Goal: Information Seeking & Learning: Understand process/instructions

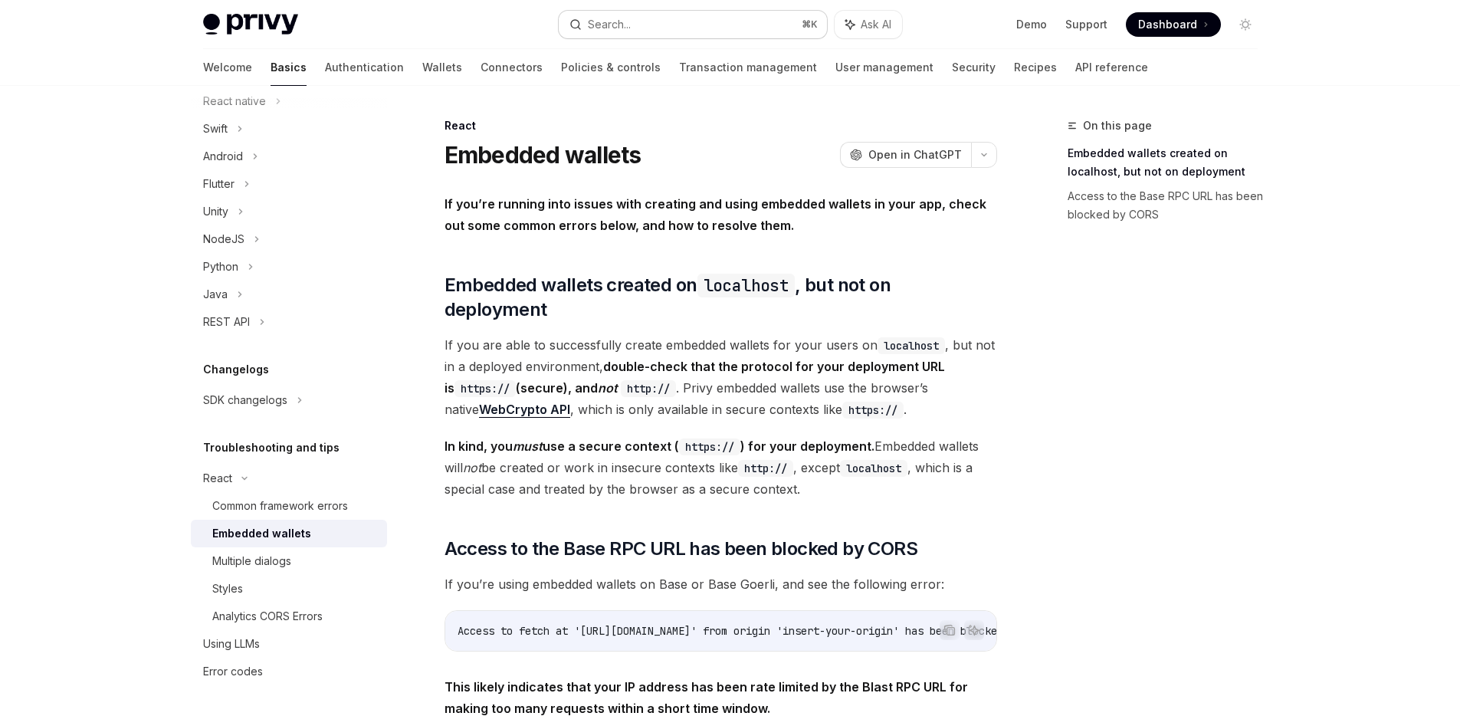
click at [674, 21] on button "Search... ⌘ K" at bounding box center [693, 25] width 268 height 28
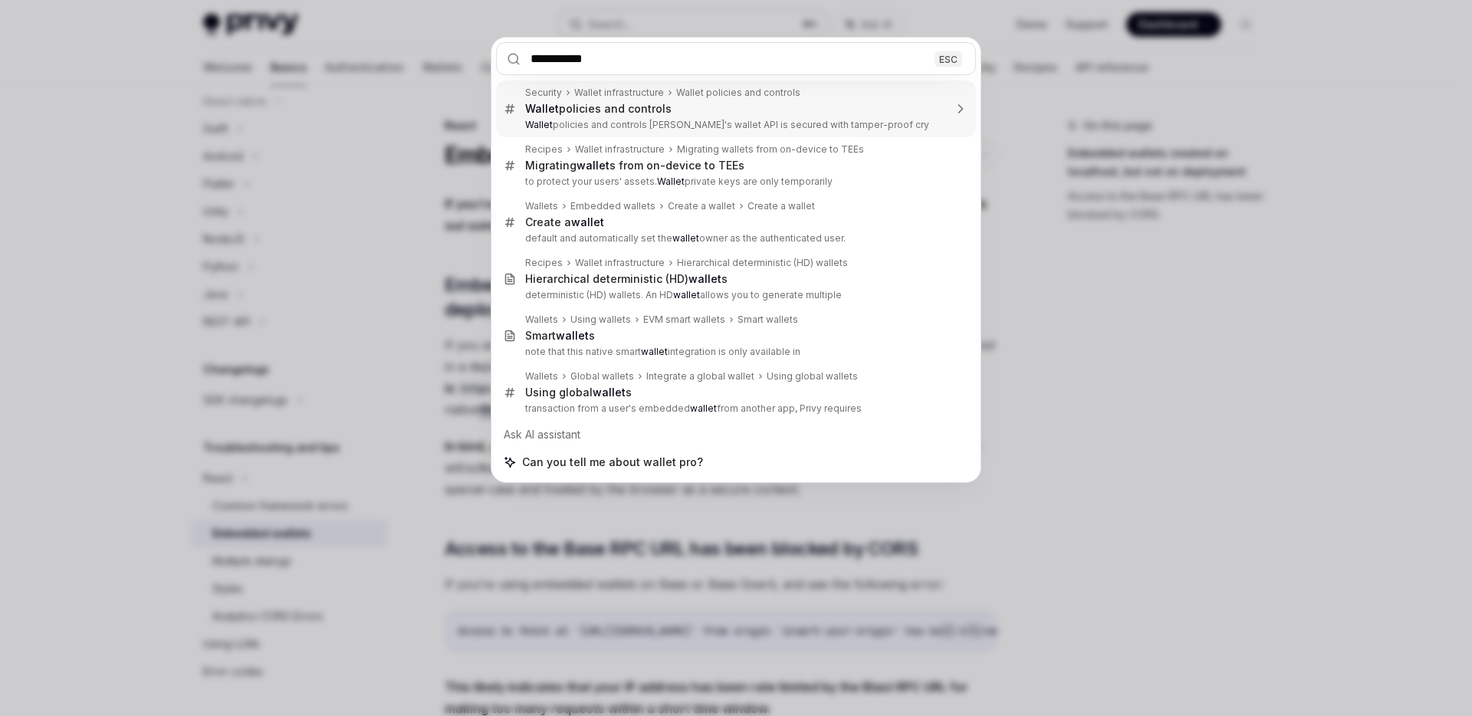
type input "**********"
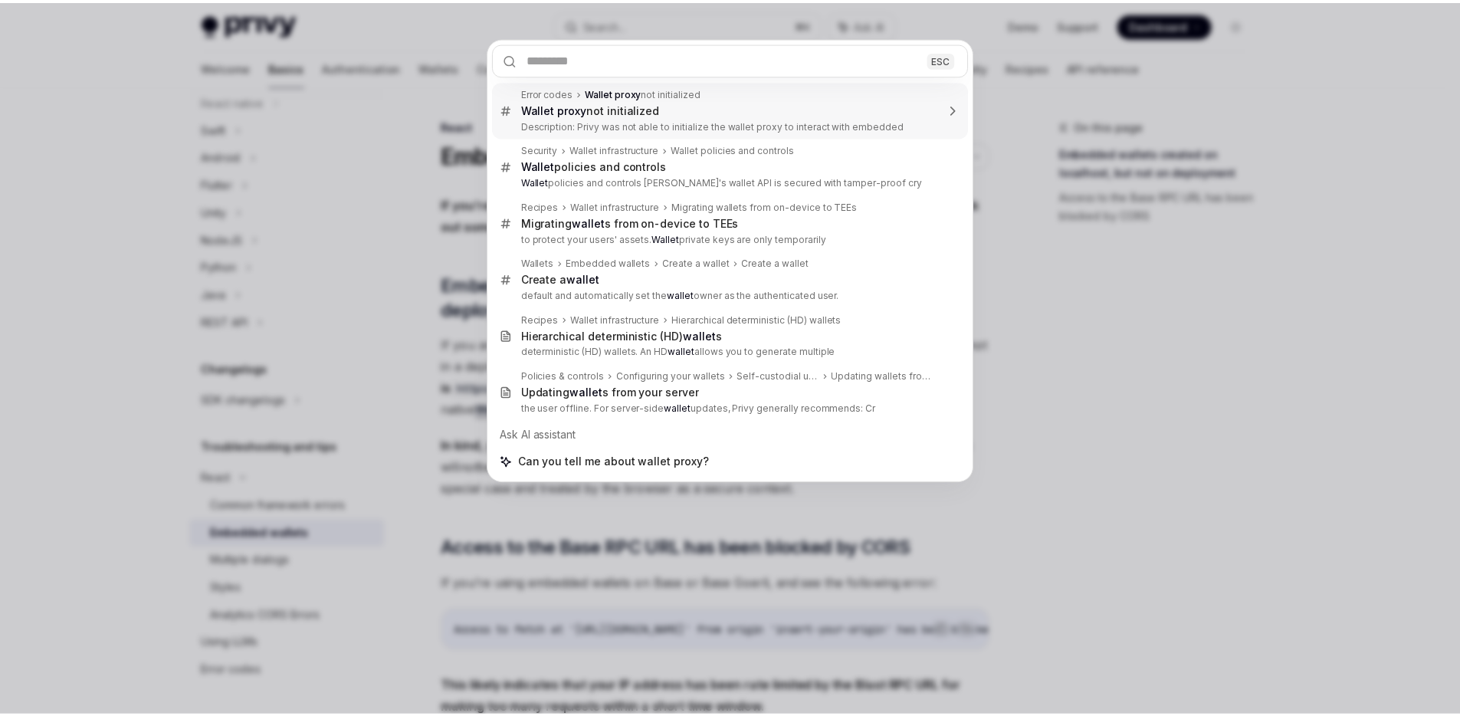
scroll to position [2359, 0]
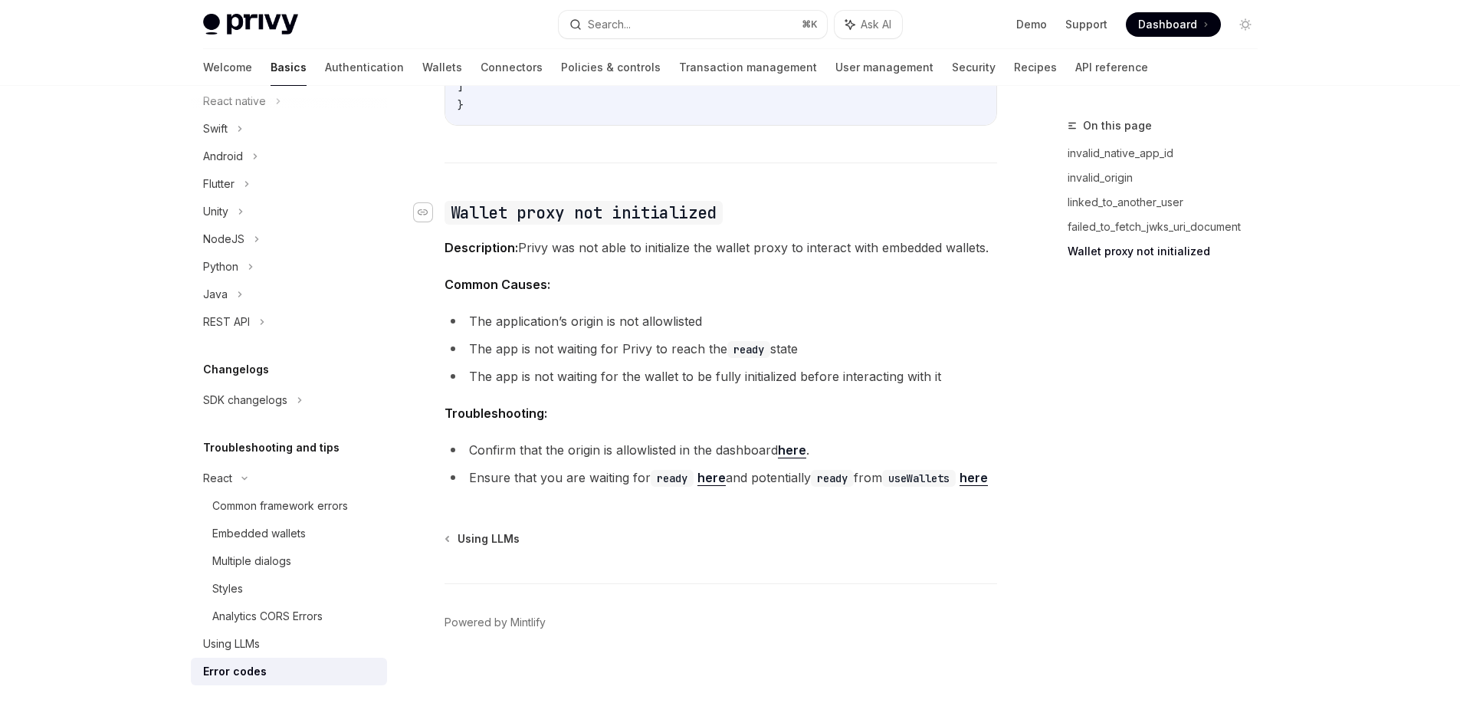
click at [428, 203] on div "Navigate to header" at bounding box center [423, 212] width 18 height 18
click at [716, 470] on link "here" at bounding box center [711, 478] width 28 height 16
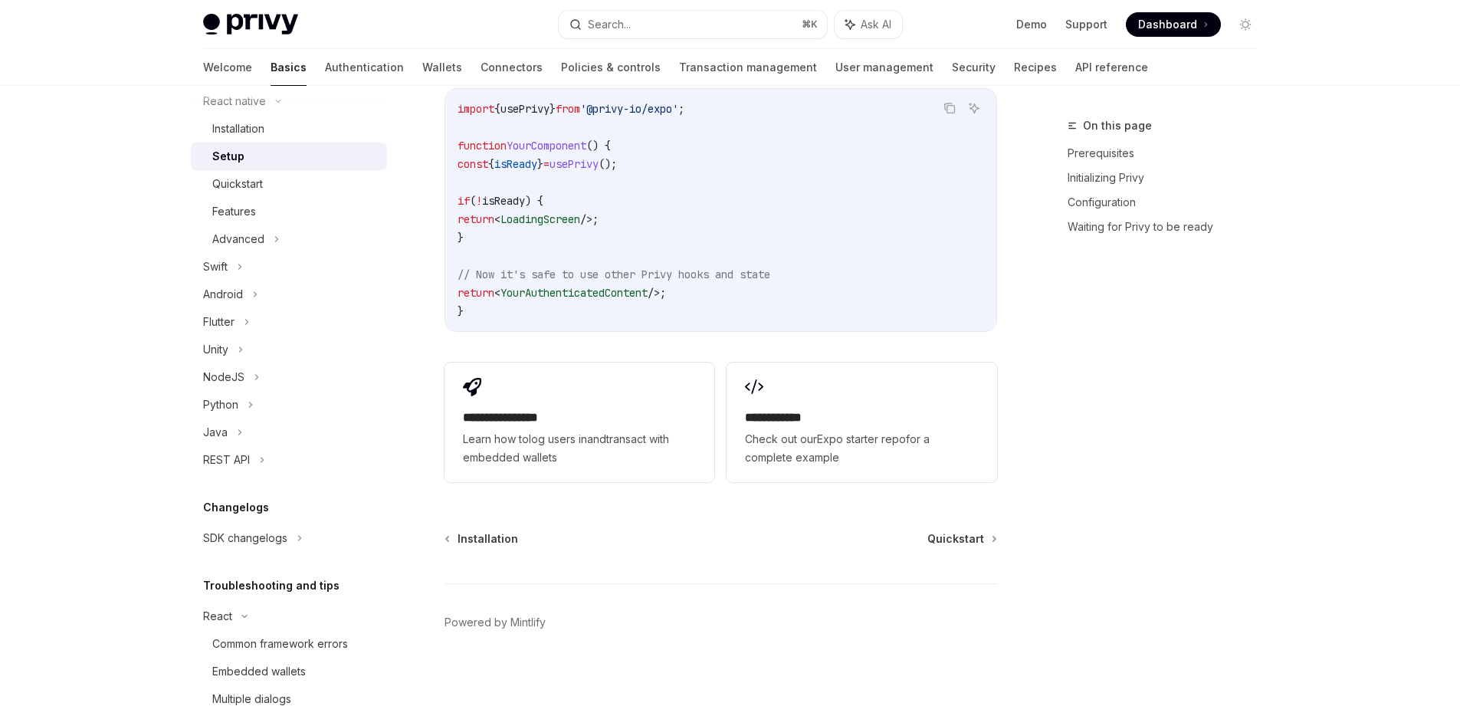
scroll to position [1102, 0]
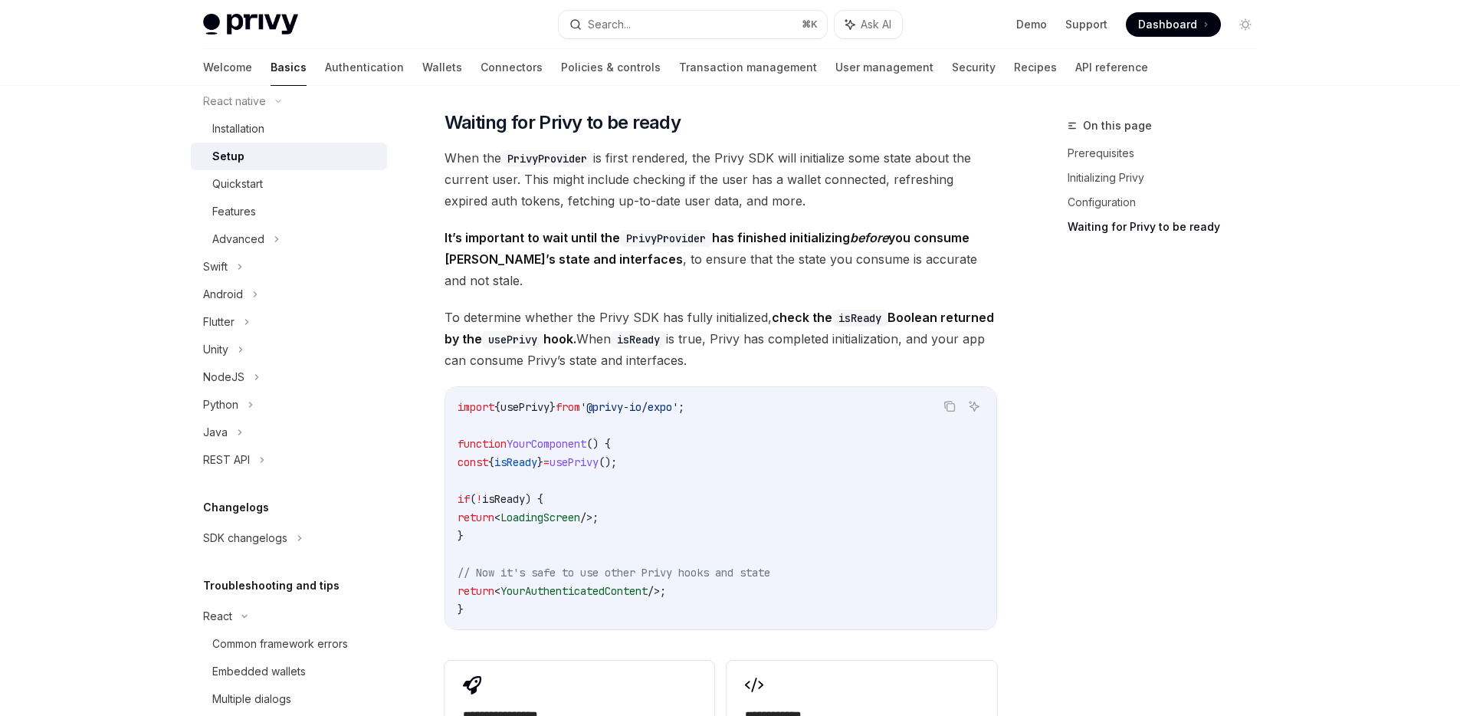
click at [540, 438] on code "import { usePrivy } from '@privy-io/expo' ; function YourComponent () { const {…" at bounding box center [721, 508] width 527 height 221
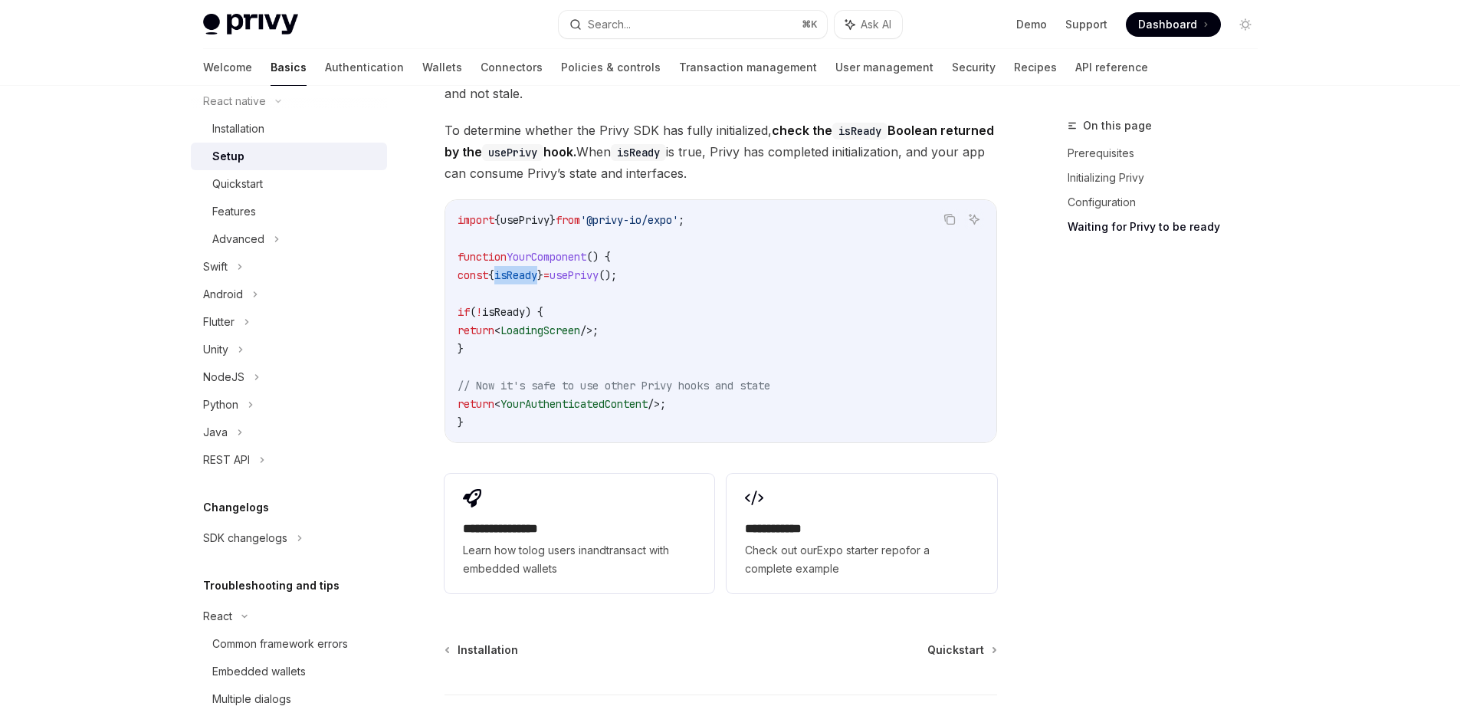
scroll to position [1385, 0]
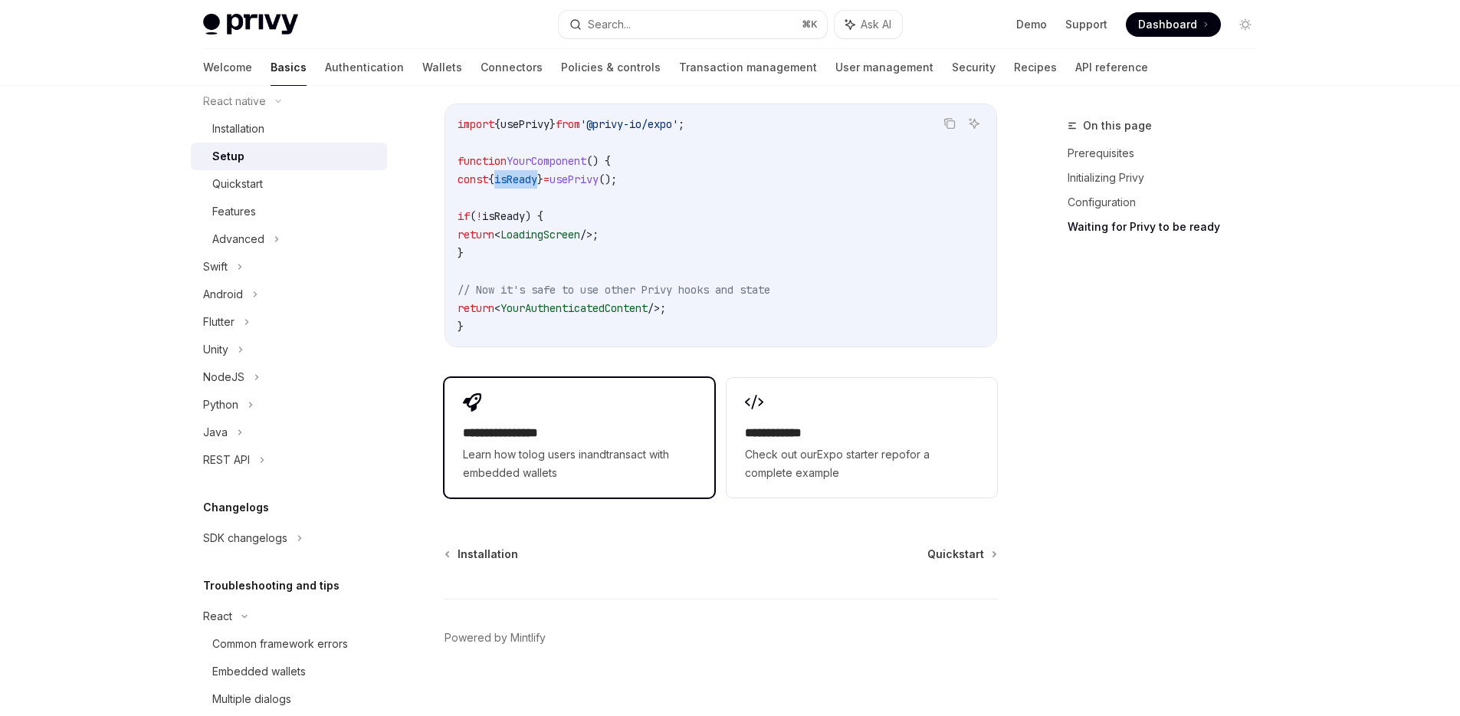
click at [647, 404] on div "**********" at bounding box center [580, 438] width 270 height 120
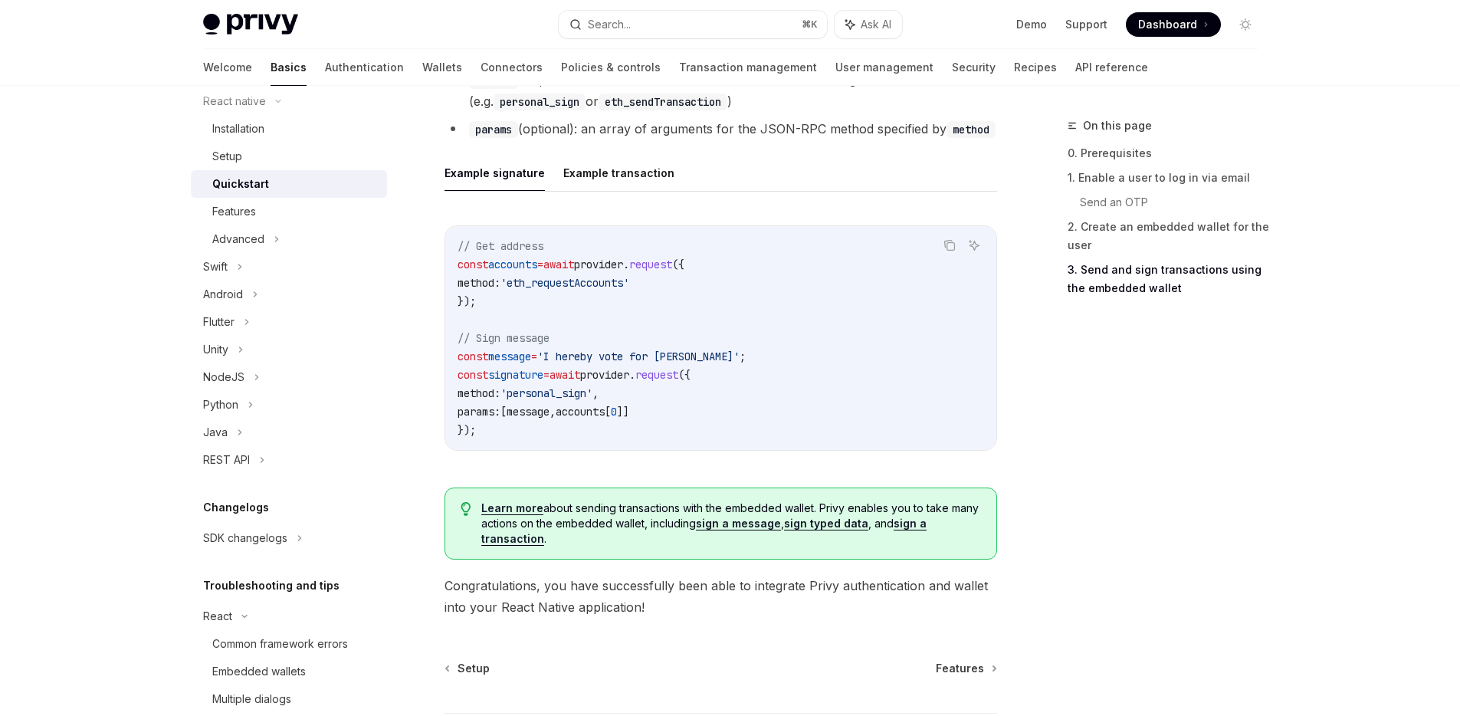
scroll to position [2283, 0]
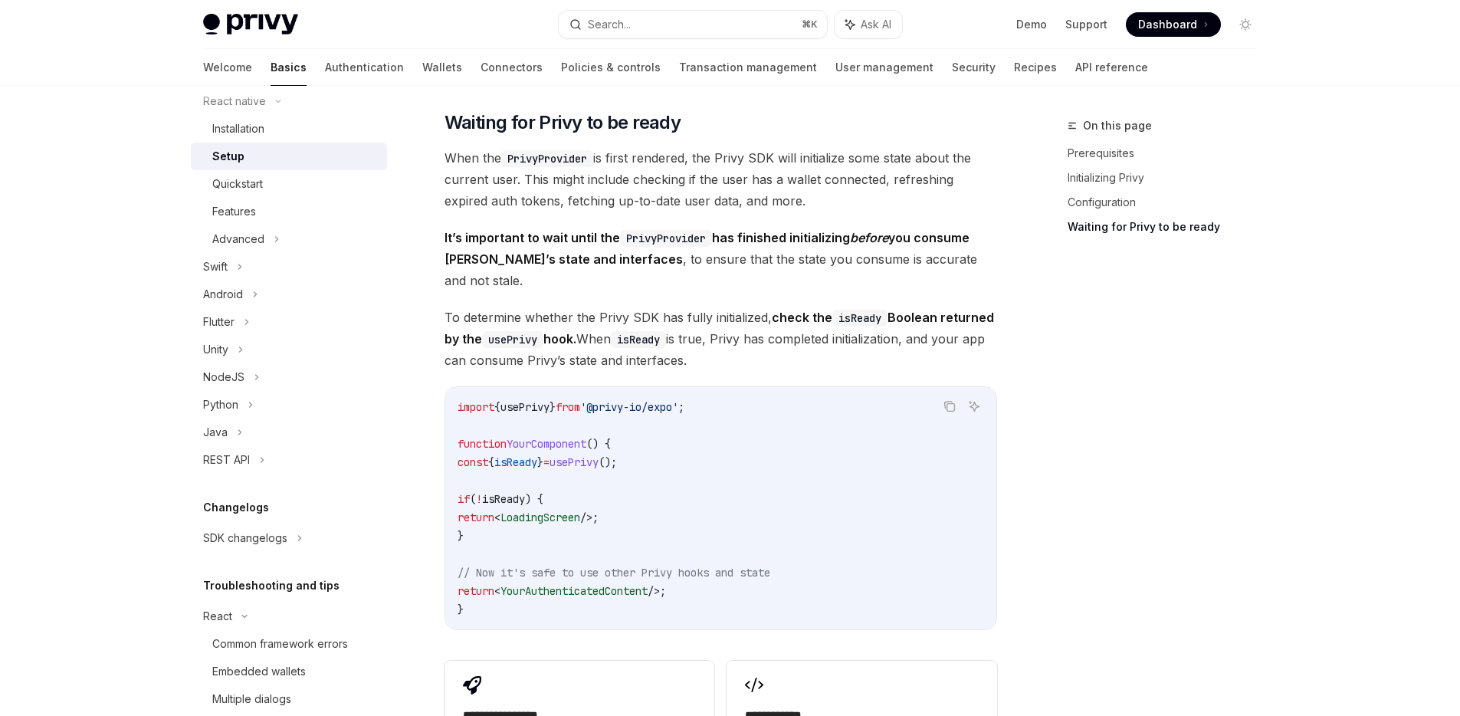
type textarea "*"
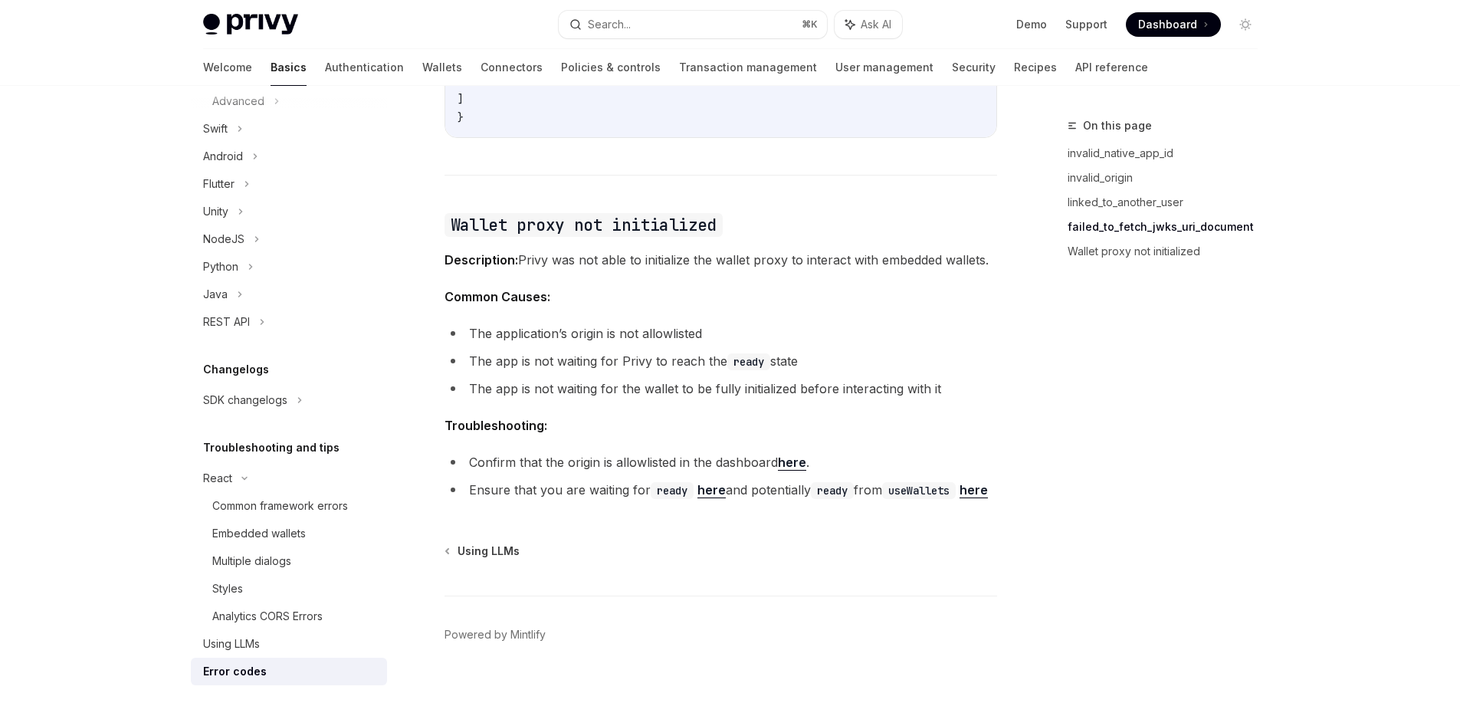
scroll to position [2359, 0]
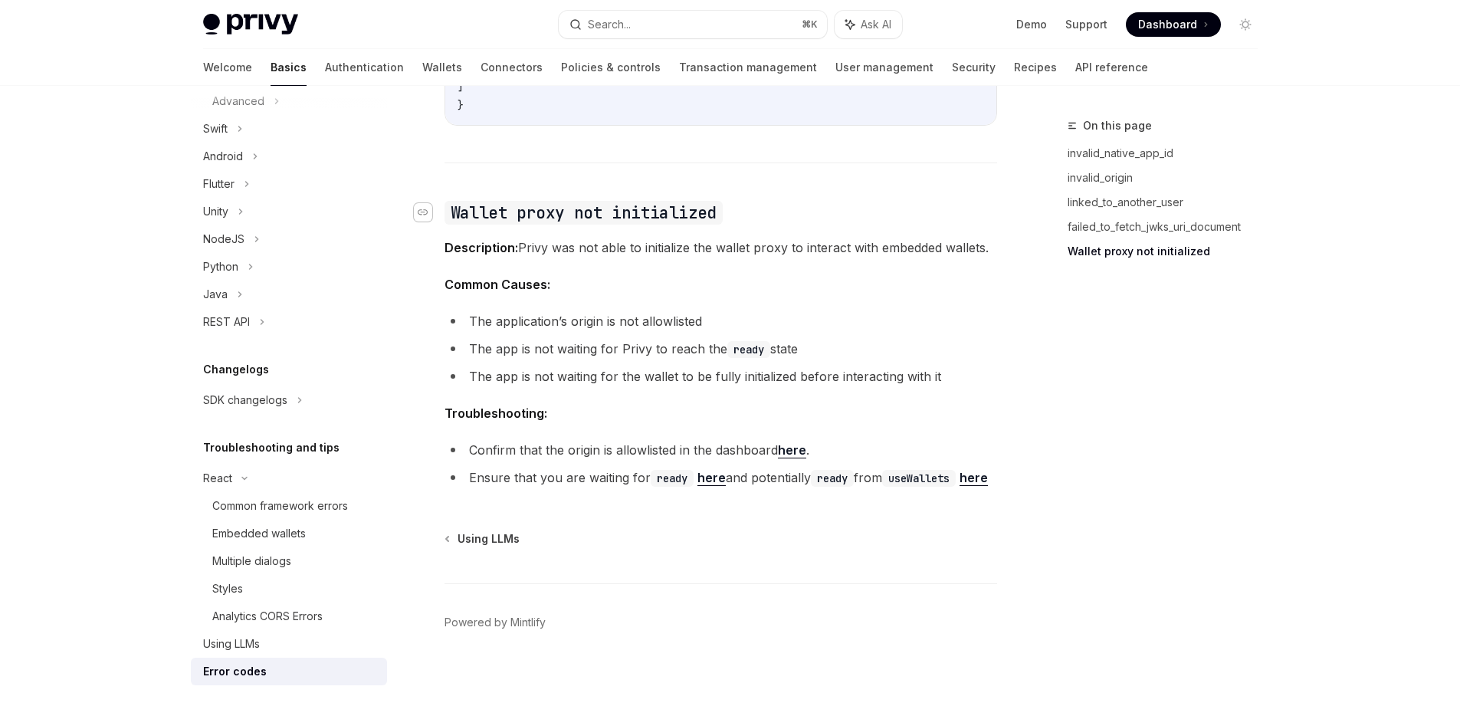
click at [428, 203] on div "Navigate to header" at bounding box center [423, 212] width 18 height 18
